Goal: Information Seeking & Learning: Learn about a topic

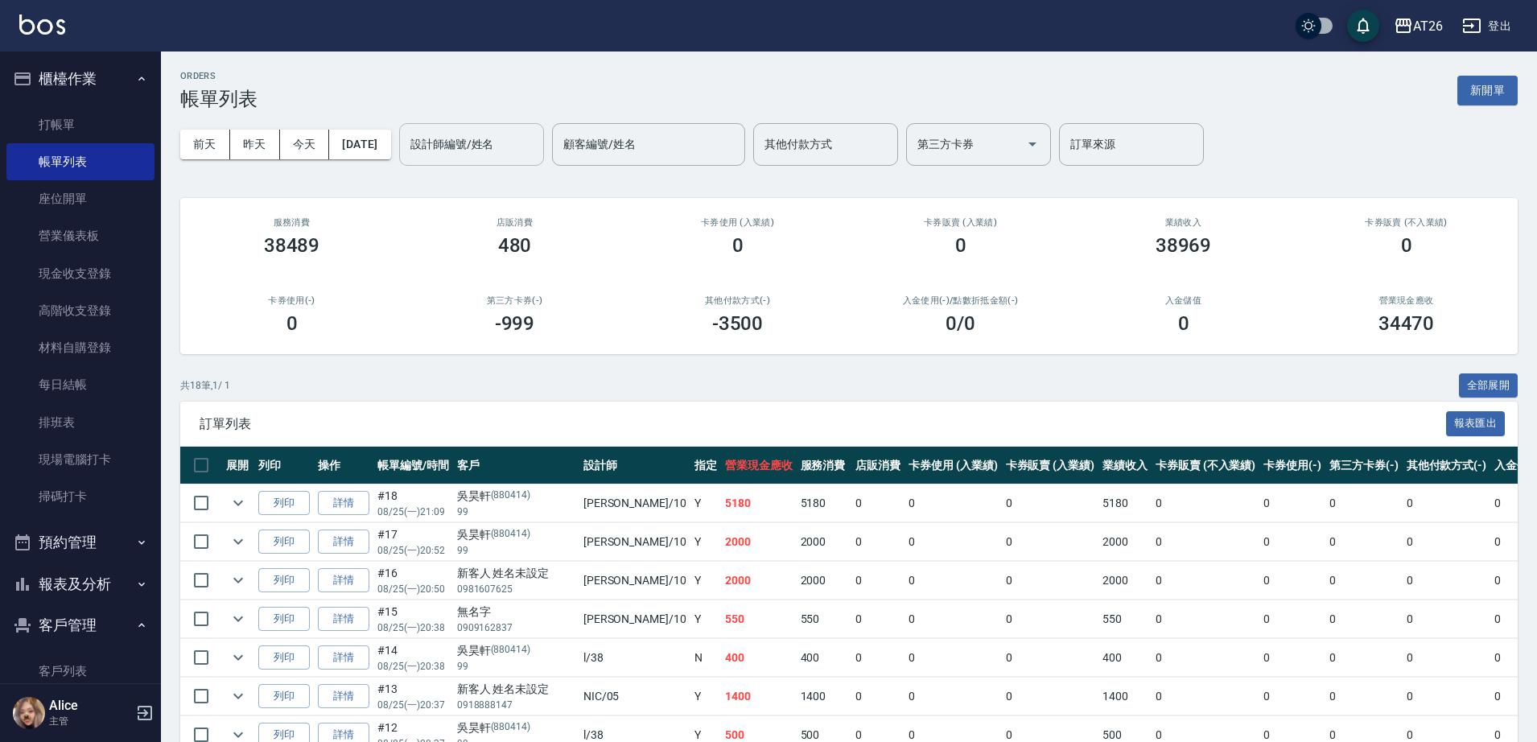
click at [477, 135] on div "設計師編號/姓名 設計師編號/姓名" at bounding box center [471, 144] width 145 height 43
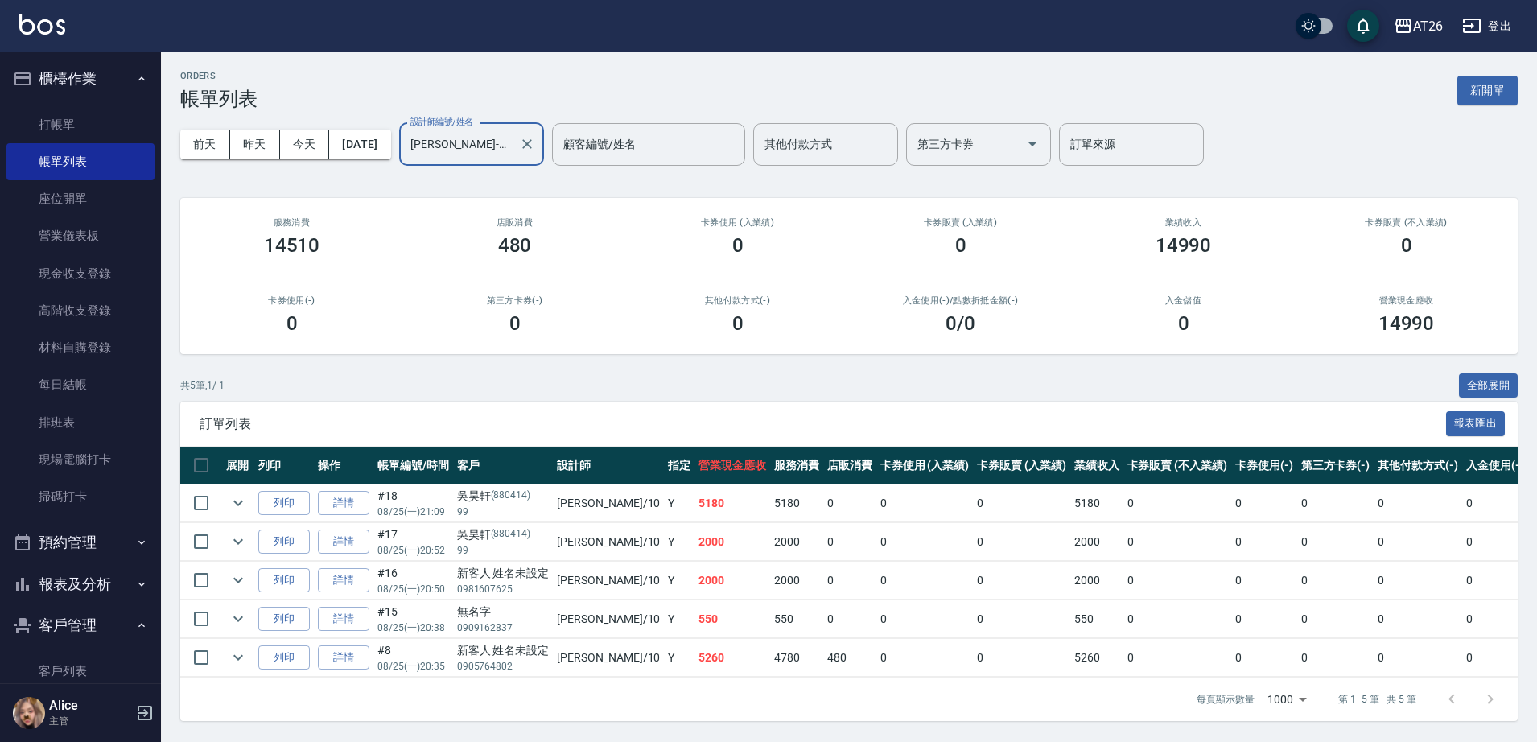
type input "[PERSON_NAME]-10"
click at [770, 502] on td "5180" at bounding box center [796, 504] width 53 height 38
click at [823, 537] on td "0" at bounding box center [849, 542] width 53 height 38
click at [823, 591] on td "0" at bounding box center [849, 581] width 53 height 38
click at [823, 637] on td "0" at bounding box center [849, 619] width 53 height 38
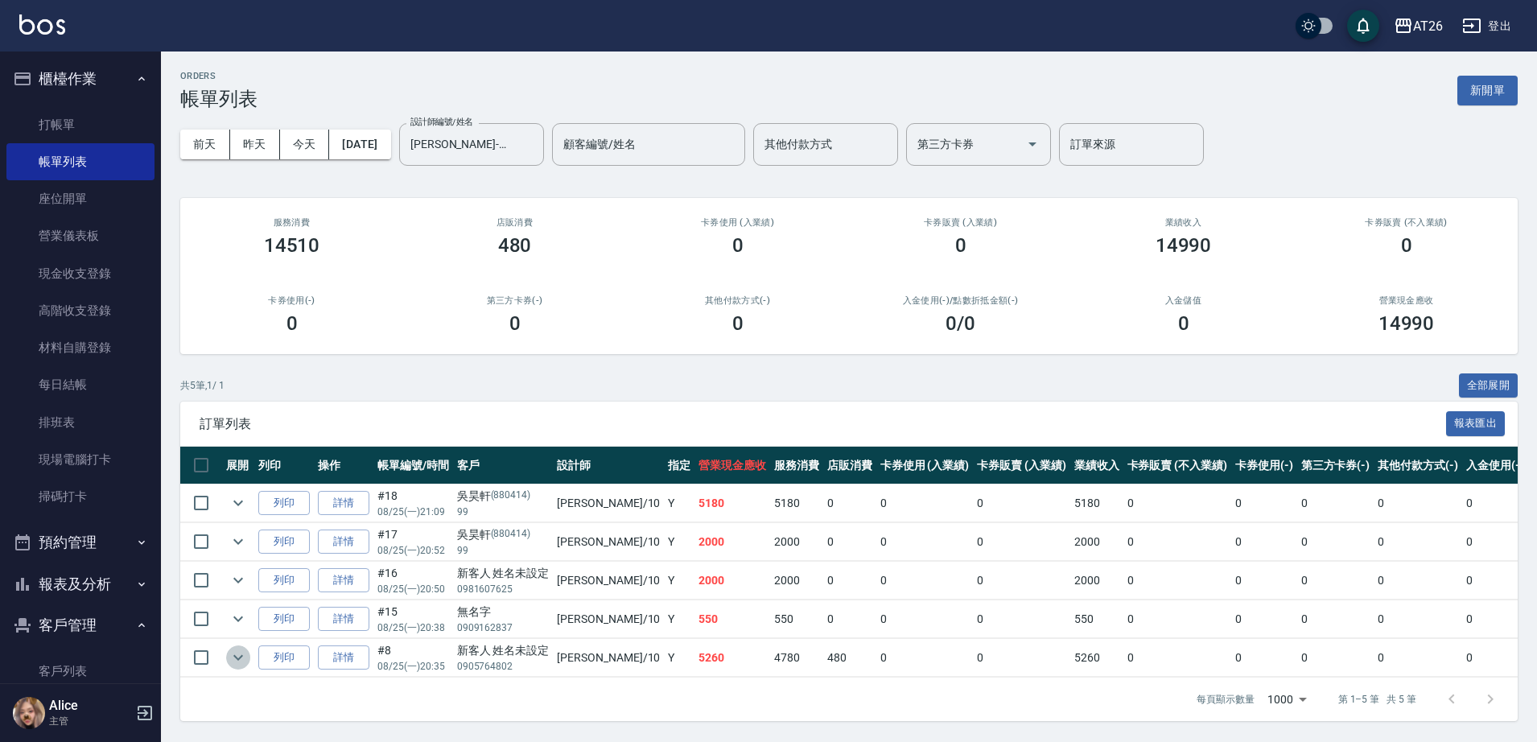
click at [235, 650] on icon "expand row" at bounding box center [238, 657] width 19 height 19
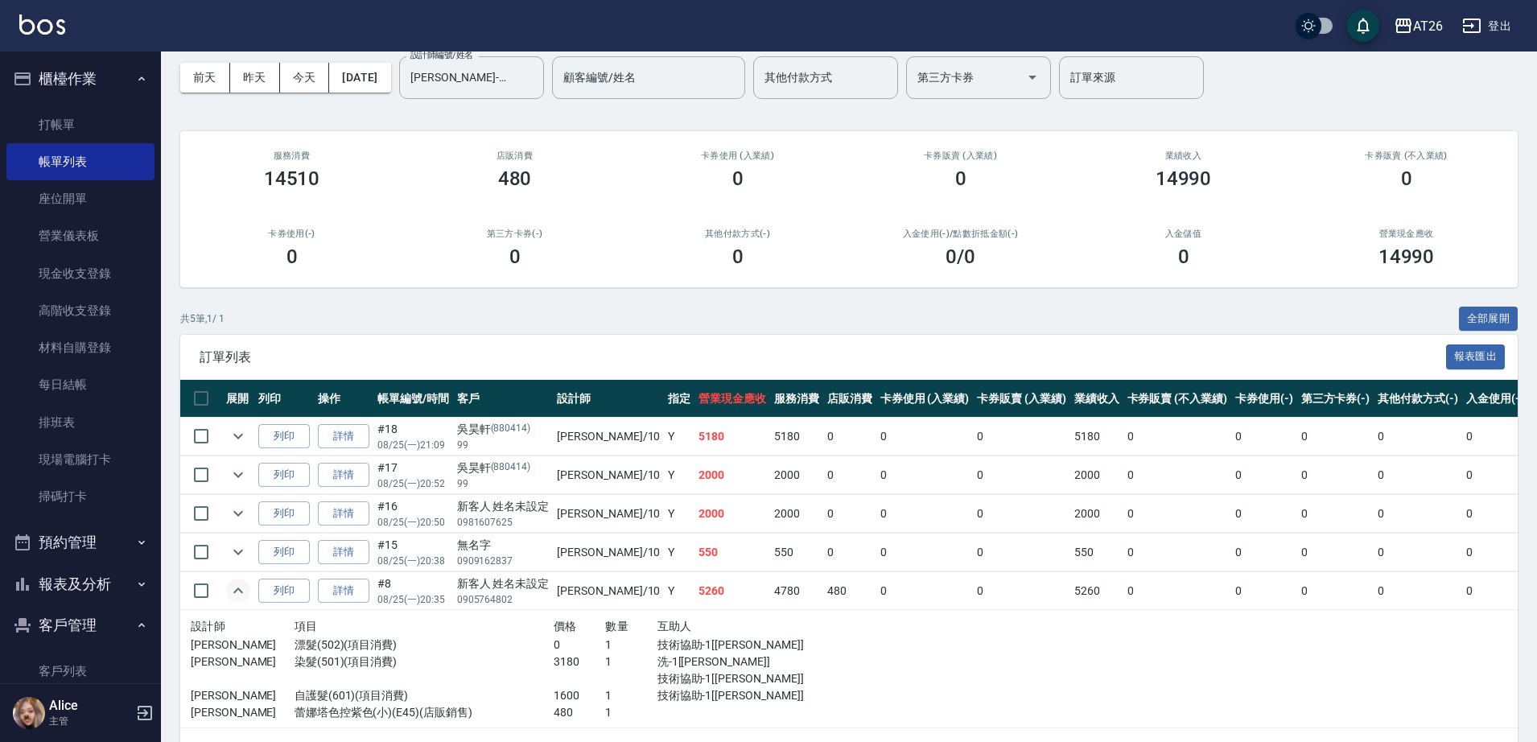
scroll to position [101, 0]
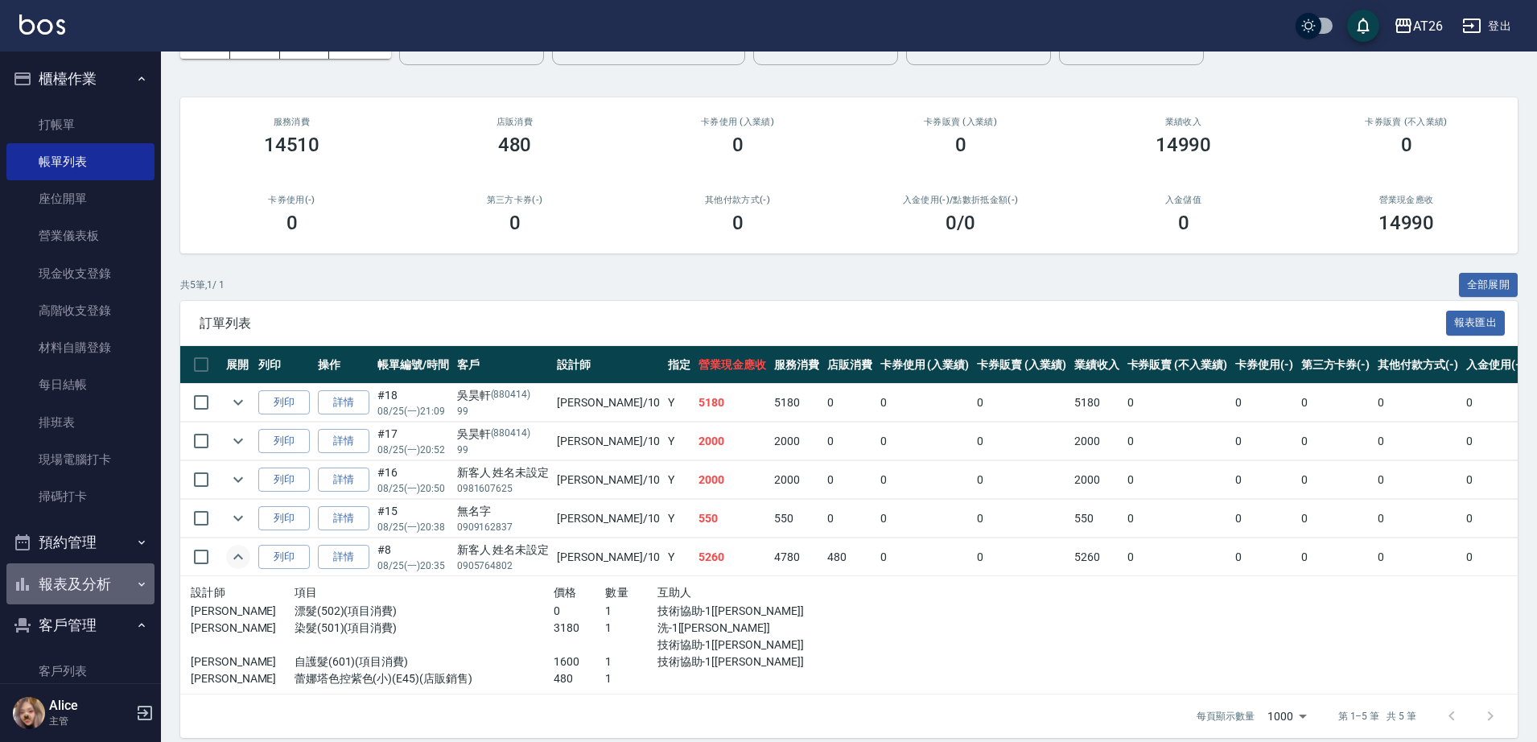
click at [84, 579] on button "報表及分析" at bounding box center [80, 584] width 148 height 42
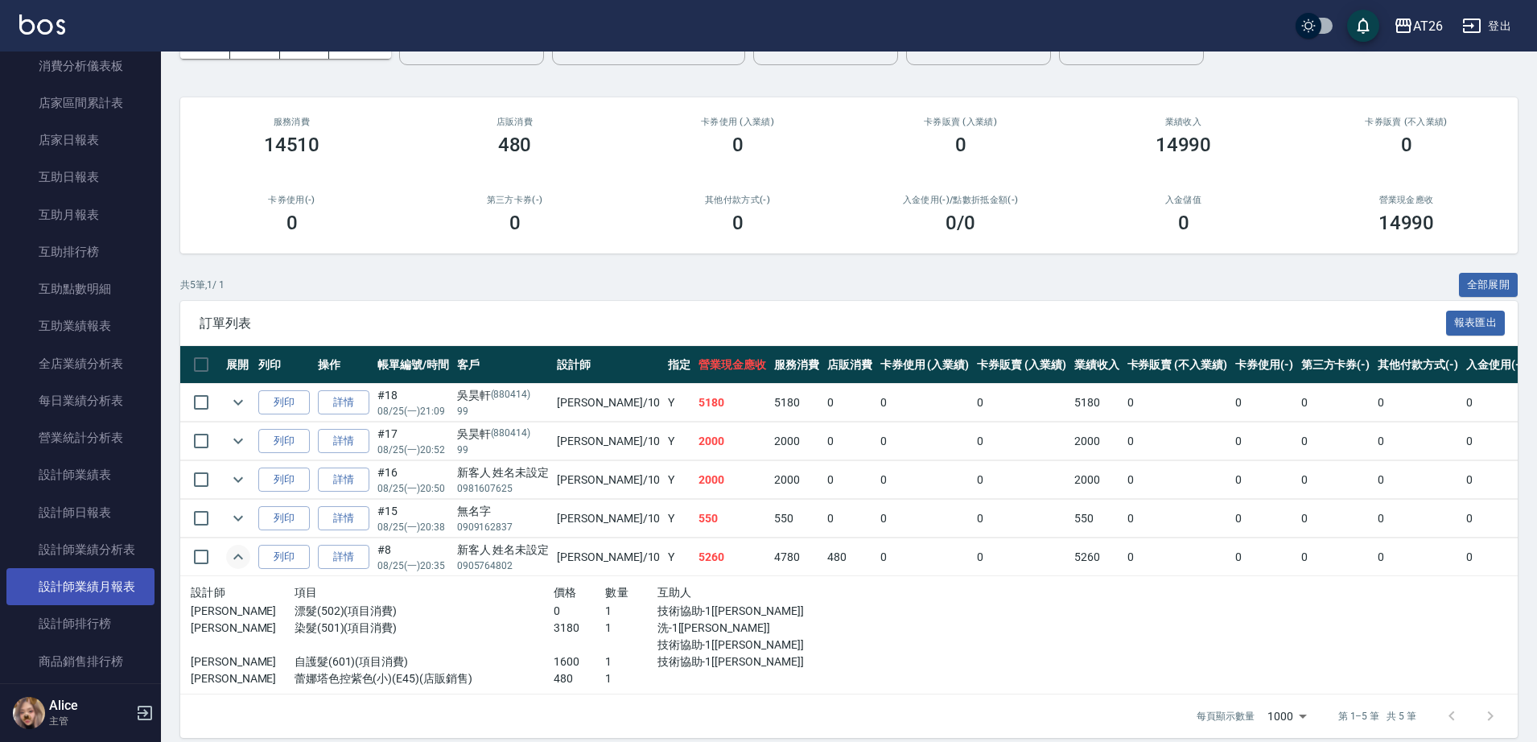
scroll to position [604, 0]
click at [101, 617] on link "設計師排行榜" at bounding box center [80, 621] width 148 height 37
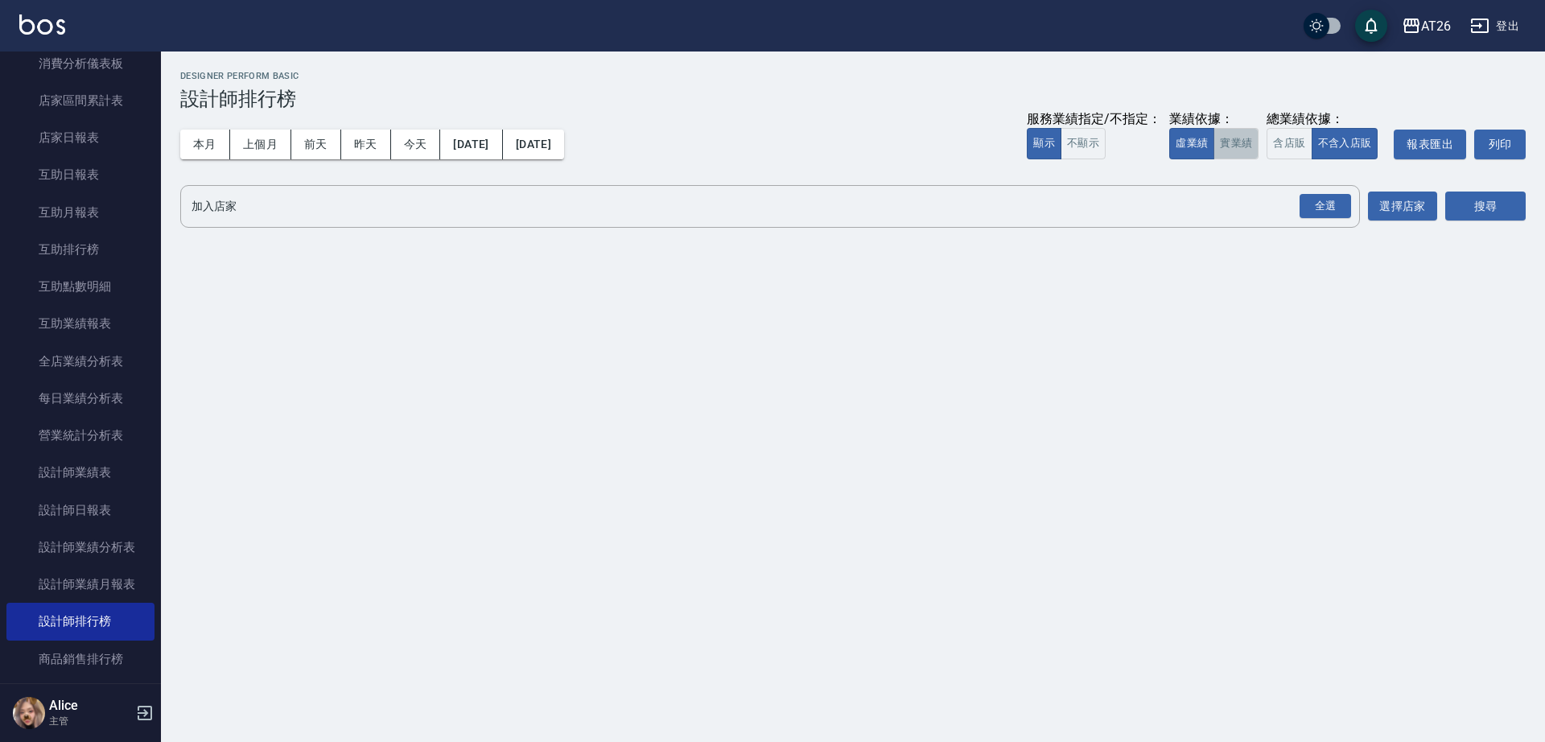
click at [1227, 146] on button "實業績" at bounding box center [1236, 143] width 45 height 31
click at [1327, 212] on div "全選" at bounding box center [1326, 206] width 52 height 25
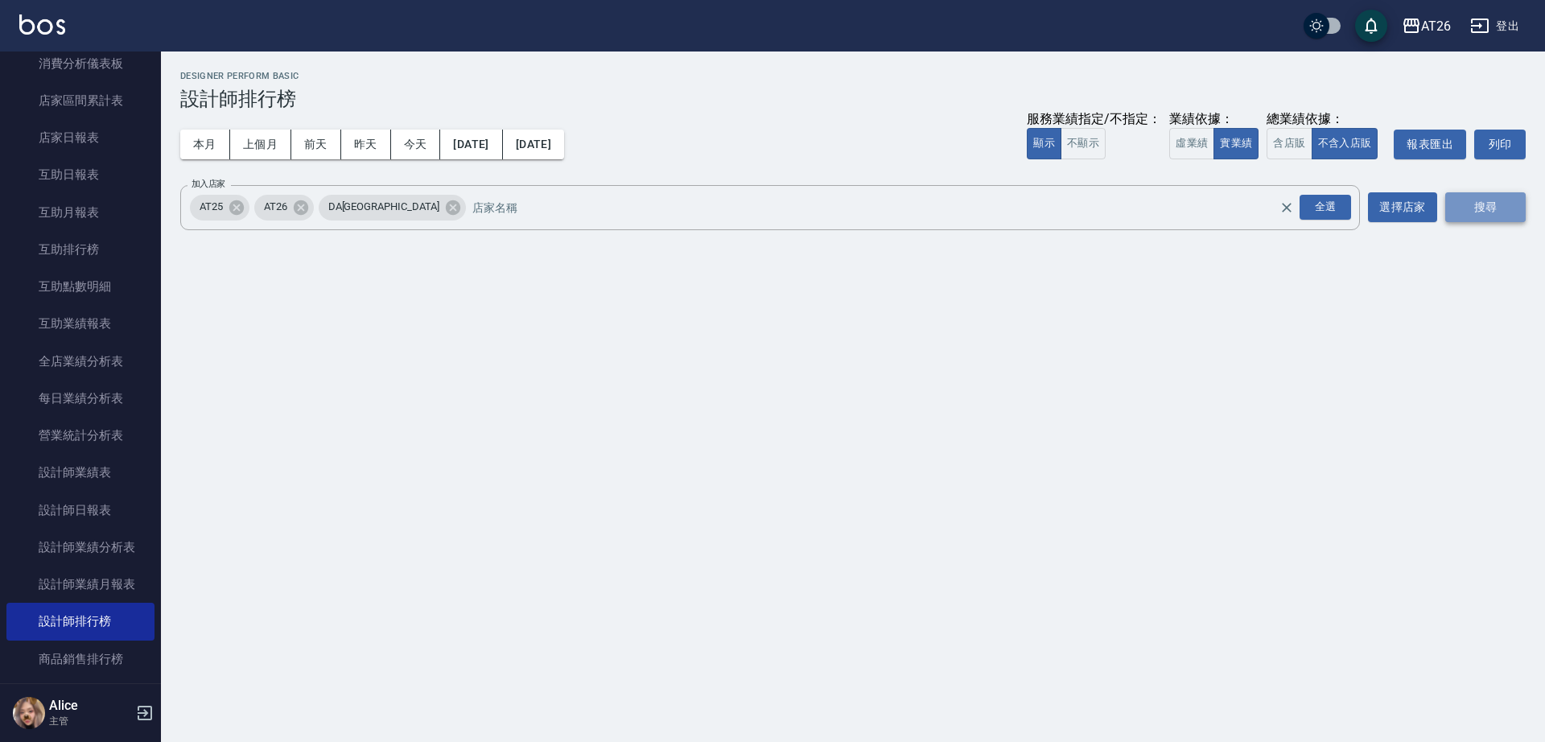
click at [1505, 218] on button "搜尋" at bounding box center [1486, 207] width 80 height 30
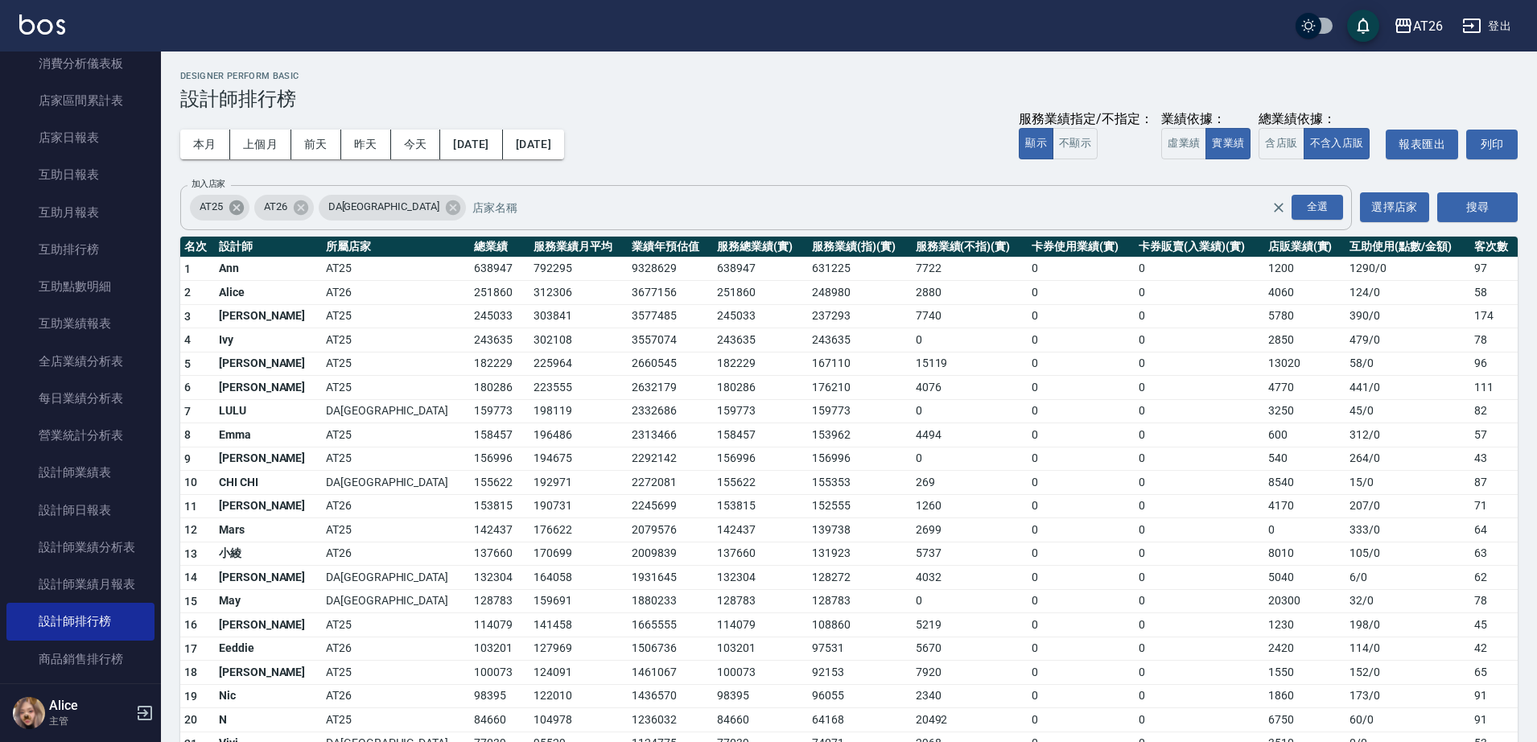
click at [233, 212] on icon at bounding box center [236, 207] width 14 height 14
click at [380, 208] on icon at bounding box center [389, 208] width 18 height 18
click at [1487, 207] on button "搜尋" at bounding box center [1478, 207] width 80 height 30
